Goal: Find contact information: Find contact information

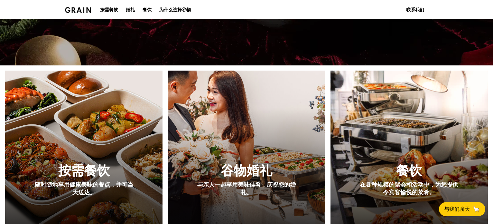
scroll to position [193, 0]
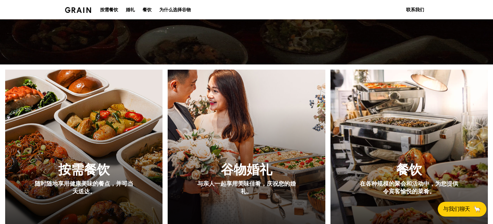
click at [458, 206] on font "与我们聊天" at bounding box center [456, 209] width 27 height 6
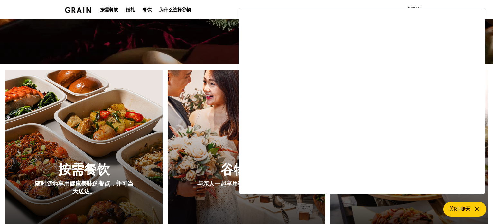
click at [201, 70] on img at bounding box center [246, 163] width 173 height 206
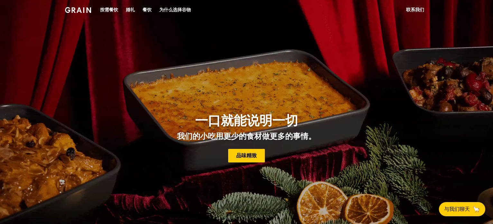
click at [408, 11] on font "联系我们" at bounding box center [415, 9] width 18 height 5
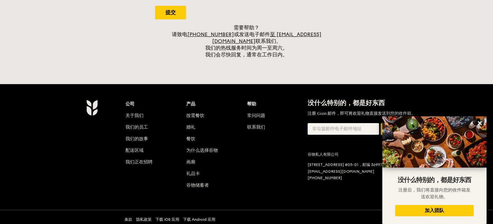
scroll to position [258, 0]
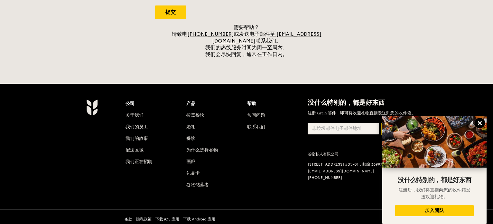
click at [481, 123] on icon at bounding box center [480, 123] width 4 height 4
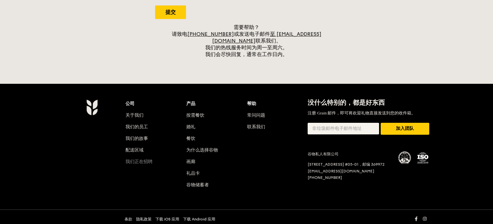
click at [143, 159] on font "我们正在招聘" at bounding box center [139, 161] width 27 height 5
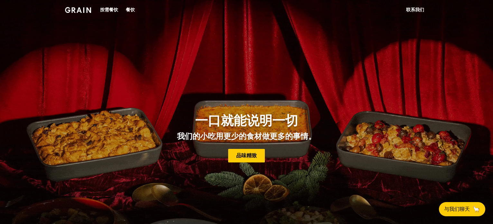
click at [417, 9] on font "联系我们" at bounding box center [415, 9] width 18 height 5
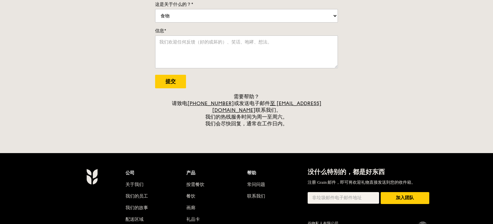
scroll to position [161, 0]
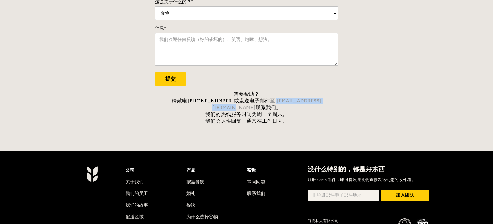
drag, startPoint x: 314, startPoint y: 101, endPoint x: 251, endPoint y: 102, distance: 63.1
click at [251, 102] on div "需要帮助？ 请致电 [PHONE_NUMBER] 或发送电子邮件 至 [EMAIL_ADDRESS][DOMAIN_NAME] 联系我们。 我们的热线服务时间…" at bounding box center [246, 108] width 183 height 34
copy font "[EMAIL_ADDRESS][DOMAIN_NAME]"
type input "Submit"
click at [374, 101] on div "联系我们 我们乐意倾听客户的意见。欢迎随时与我们沟通。我们乐意倾听并提供帮助。 姓名* 电子邮件* 手机号码 这是关于什么的？* 食物 服务 账单/付款 餐饮…" at bounding box center [246, 4] width 493 height 241
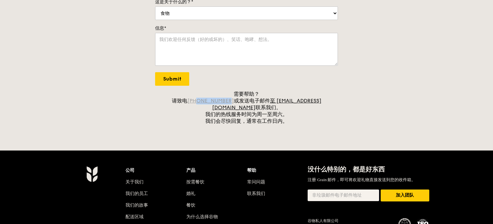
drag, startPoint x: 209, startPoint y: 100, endPoint x: 181, endPoint y: 101, distance: 28.4
click at [181, 101] on div "需要帮助？ 请致电 [PHONE_NUMBER] 或发送电子邮件 至 [EMAIL_ADDRESS][DOMAIN_NAME] 联系我们。 我们的热线服务时间…" at bounding box center [246, 108] width 183 height 34
copy font "3163 5335"
click at [80, 102] on div "联系我们 我们乐意倾听客户的意见。欢迎随时与我们沟通。我们乐意倾听并提供帮助。 姓名* 电子邮件* 手机号码 这是关于什么的？* 食物 服务 账单/付款 餐饮…" at bounding box center [246, 4] width 493 height 241
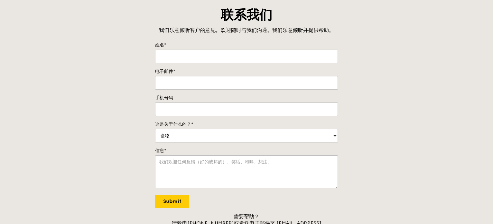
scroll to position [0, 0]
